Goal: Navigation & Orientation: Find specific page/section

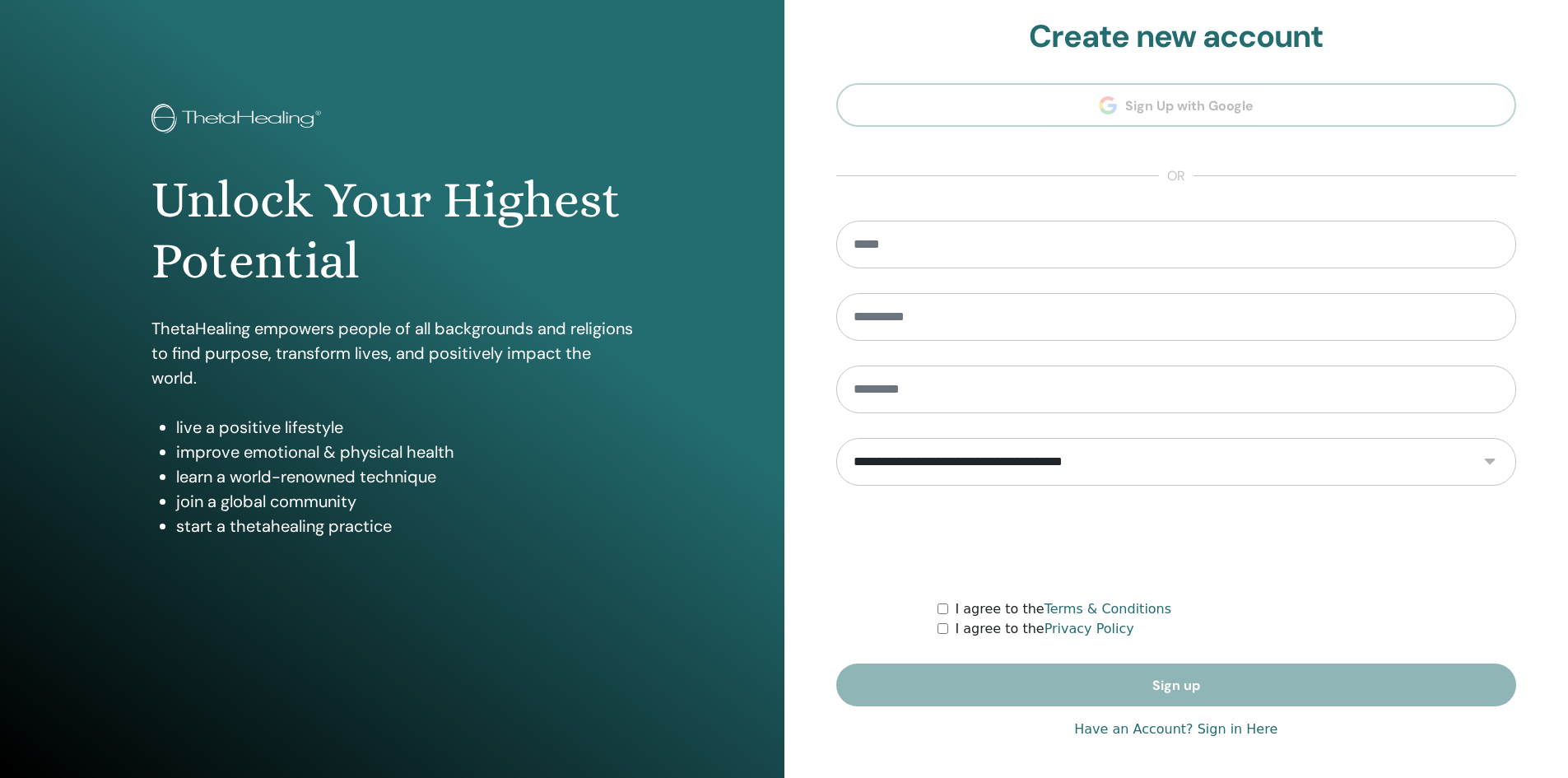
scroll to position [13, 0]
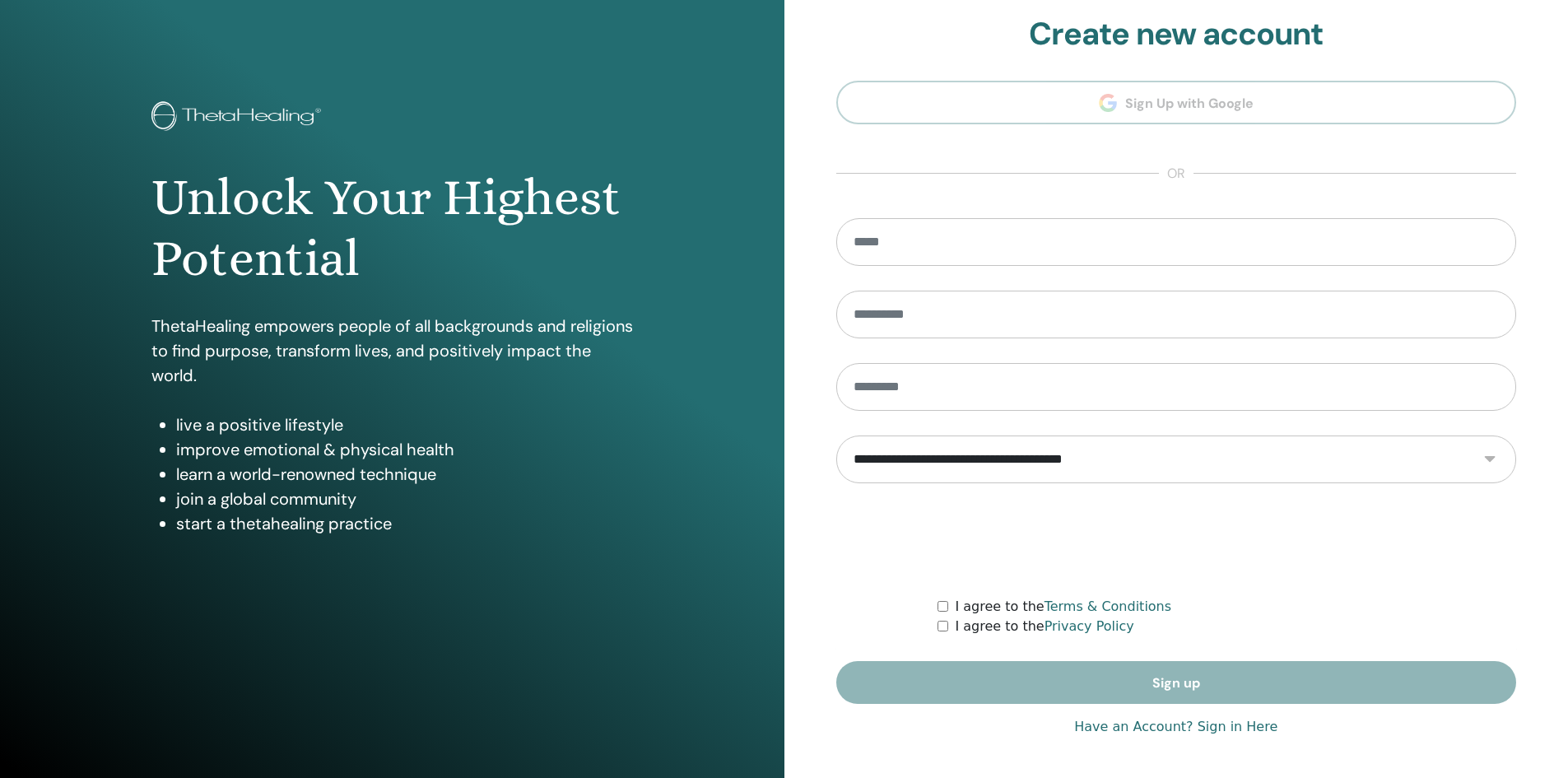
click at [1198, 723] on link "Have an Account? Sign in Here" at bounding box center [1175, 727] width 203 height 20
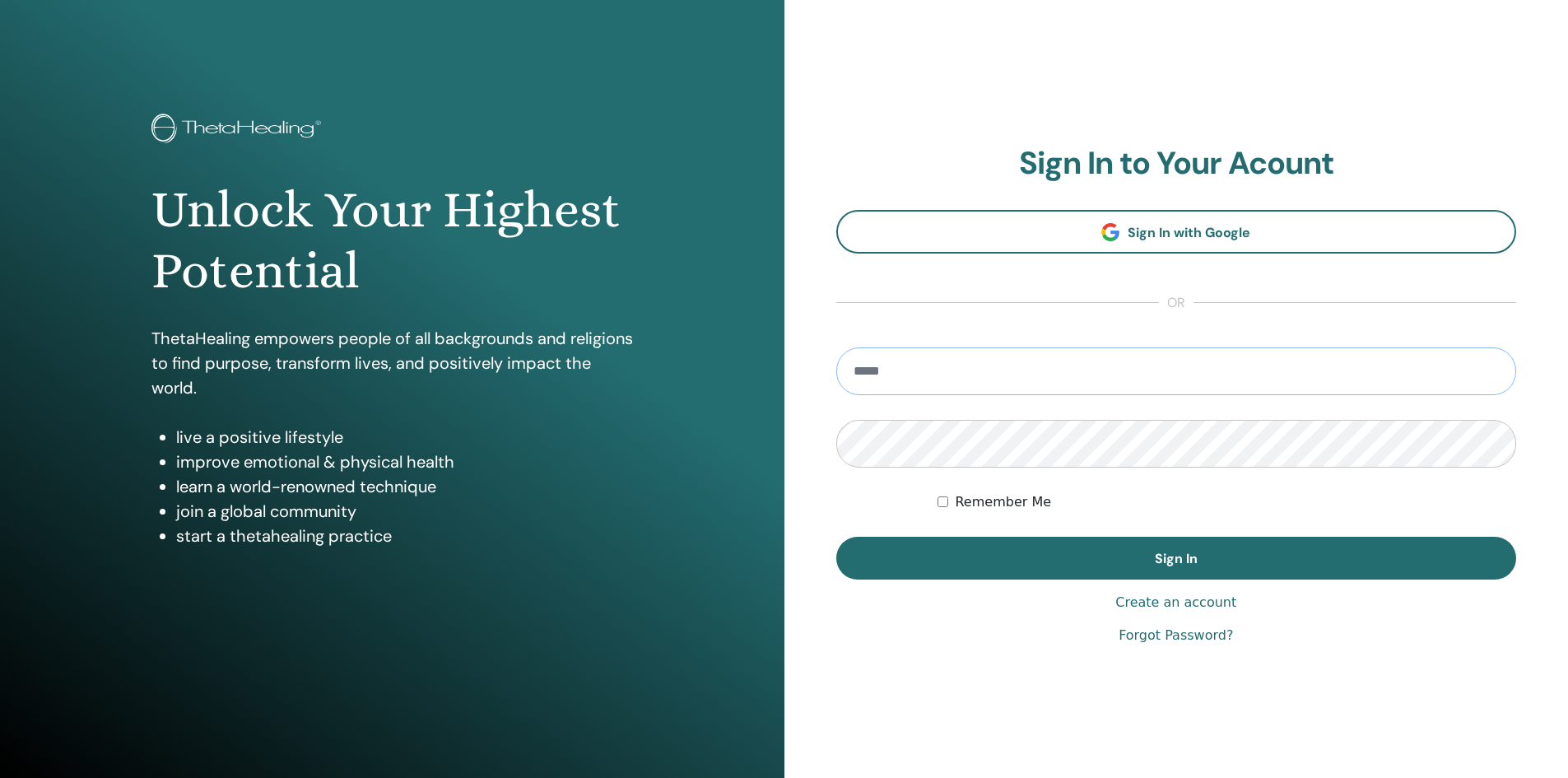
click at [1134, 364] on input "email" at bounding box center [1177, 371] width 681 height 48
type input "**********"
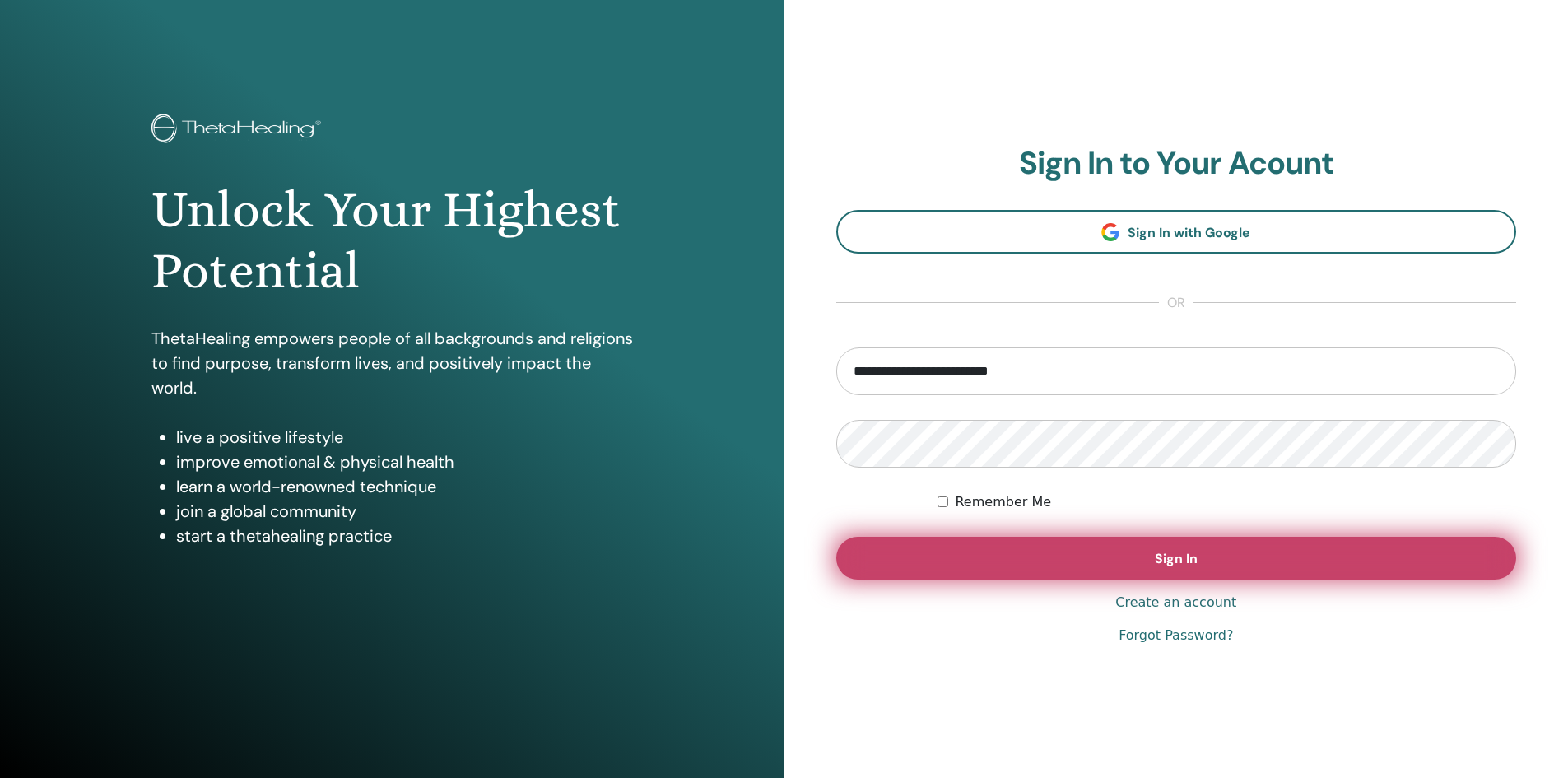
click at [1153, 556] on button "Sign In" at bounding box center [1177, 558] width 681 height 42
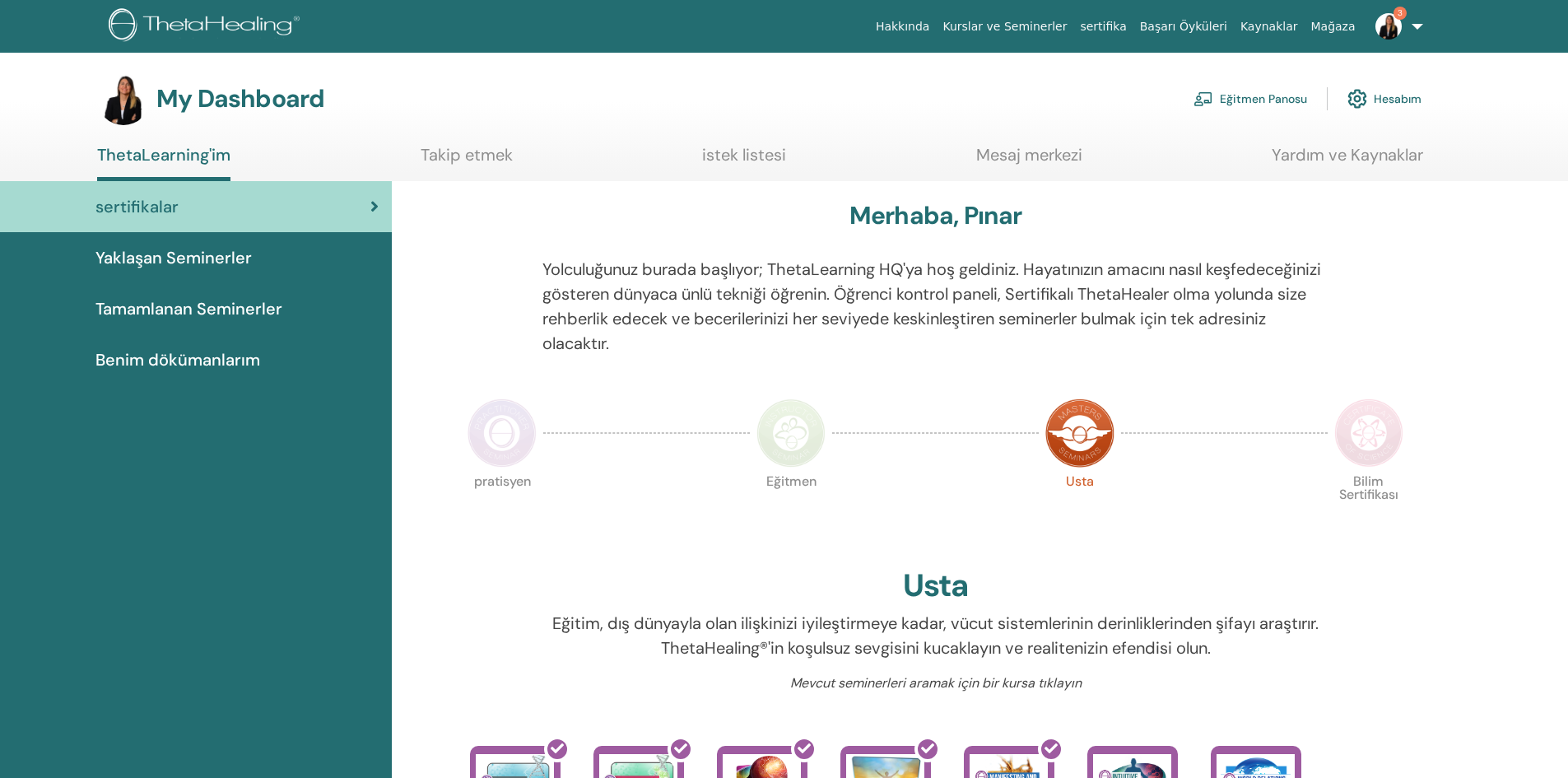
click at [1245, 100] on link "Eğitmen Panosu" at bounding box center [1250, 98] width 114 height 36
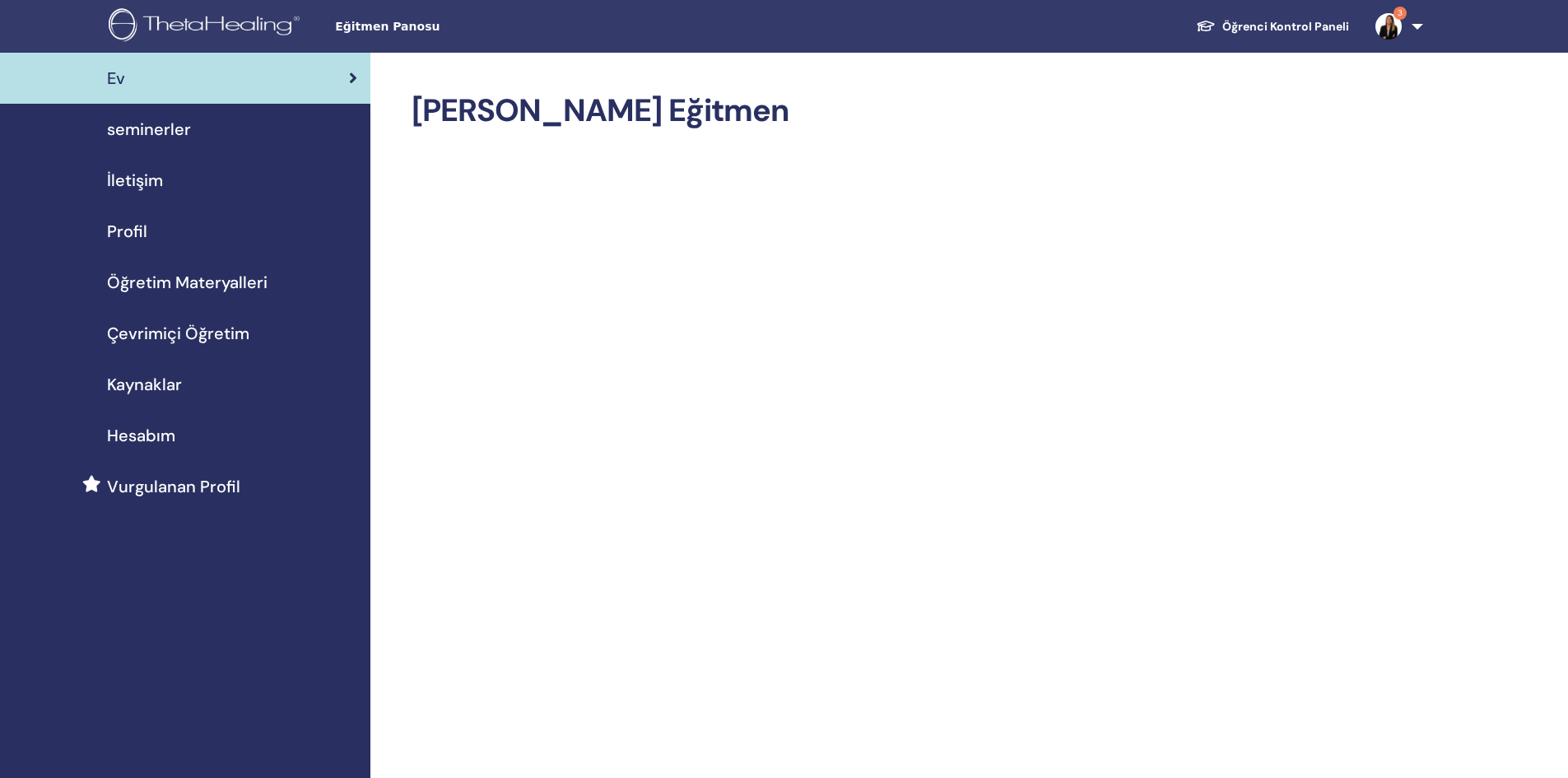
click at [175, 132] on span "seminerler" at bounding box center [148, 128] width 84 height 24
